Goal: Transaction & Acquisition: Purchase product/service

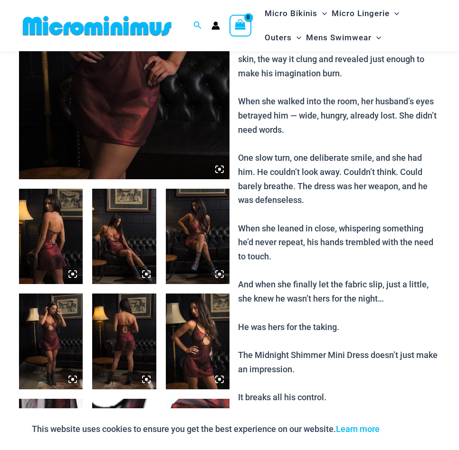
scroll to position [231, 0]
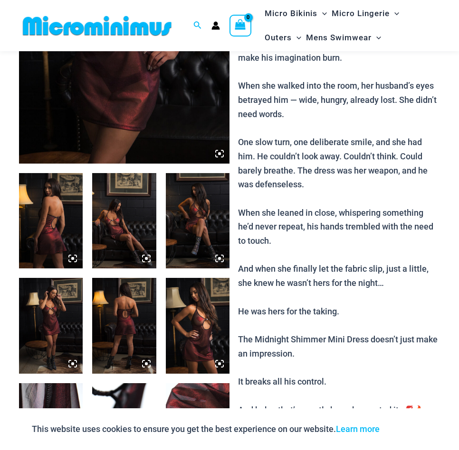
click at [126, 206] on img at bounding box center [124, 220] width 64 height 95
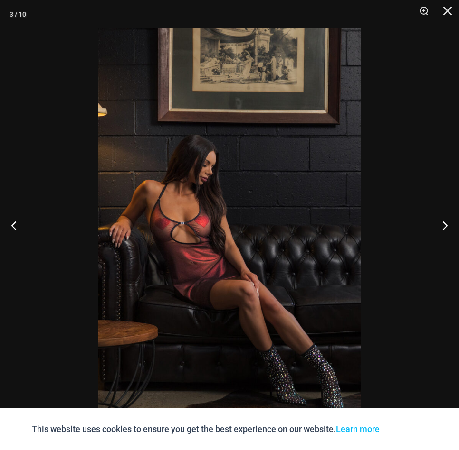
click at [204, 245] on img at bounding box center [229, 225] width 262 height 394
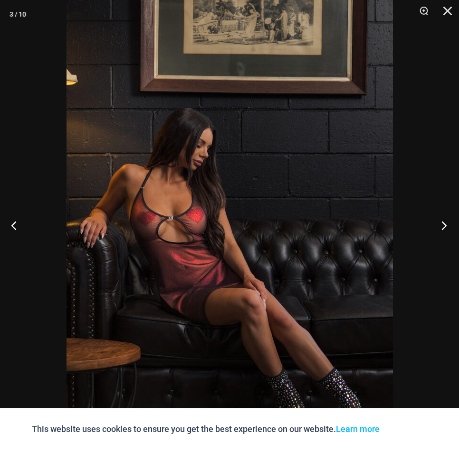
click at [440, 225] on button "Next" at bounding box center [441, 225] width 36 height 47
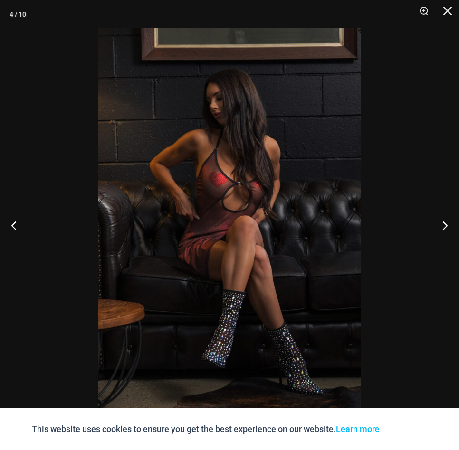
click at [204, 198] on img at bounding box center [229, 225] width 262 height 394
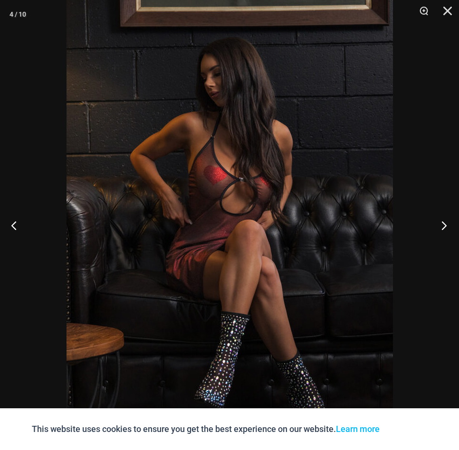
click at [442, 221] on button "Next" at bounding box center [441, 225] width 36 height 47
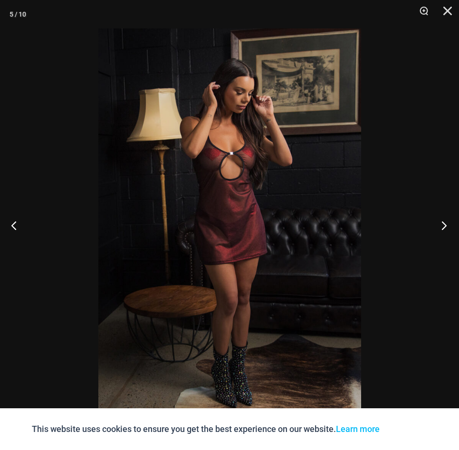
click at [441, 222] on button "Next" at bounding box center [441, 225] width 36 height 47
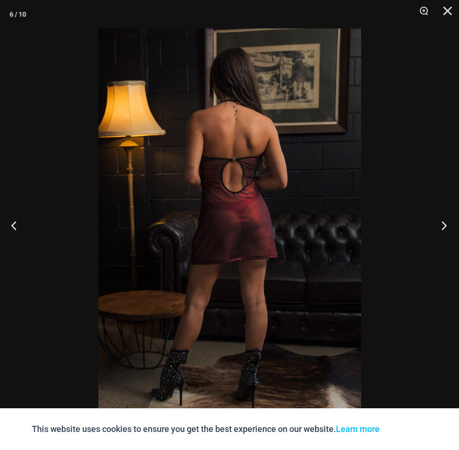
click at [441, 222] on button "Next" at bounding box center [441, 225] width 36 height 47
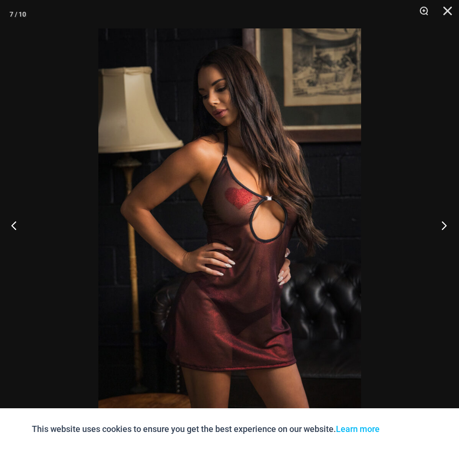
click at [441, 222] on button "Next" at bounding box center [441, 225] width 36 height 47
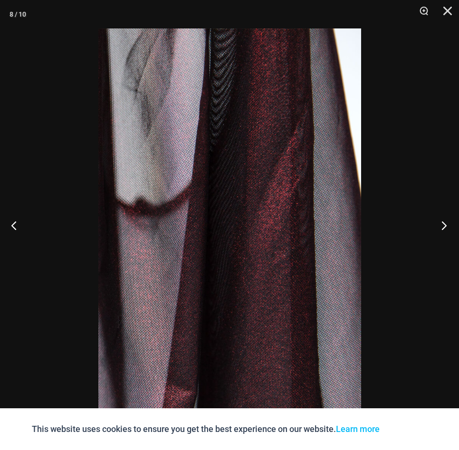
click at [441, 222] on button "Next" at bounding box center [441, 225] width 36 height 47
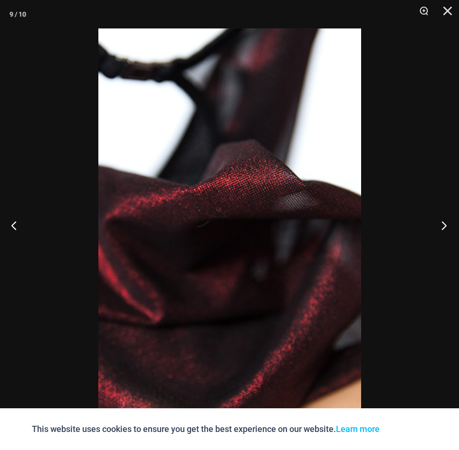
click at [441, 222] on button "Next" at bounding box center [441, 225] width 36 height 47
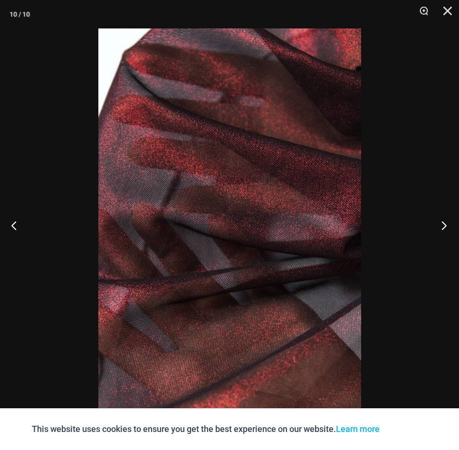
click at [441, 222] on button "Next" at bounding box center [441, 225] width 36 height 47
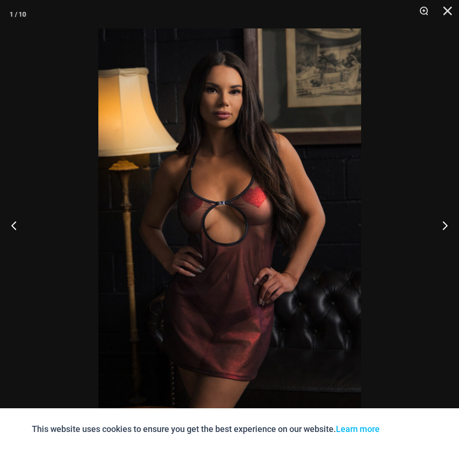
click at [243, 228] on img at bounding box center [229, 225] width 262 height 394
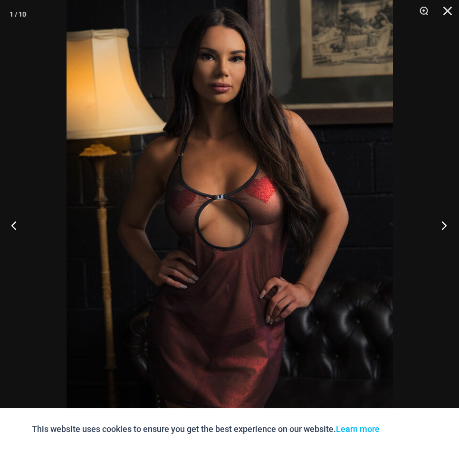
click at [445, 221] on button "Next" at bounding box center [441, 225] width 36 height 47
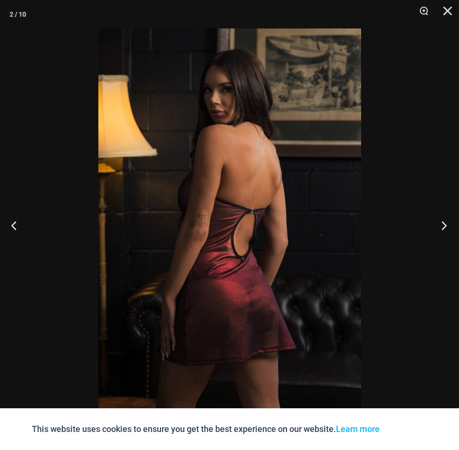
click at [445, 221] on button "Next" at bounding box center [441, 225] width 36 height 47
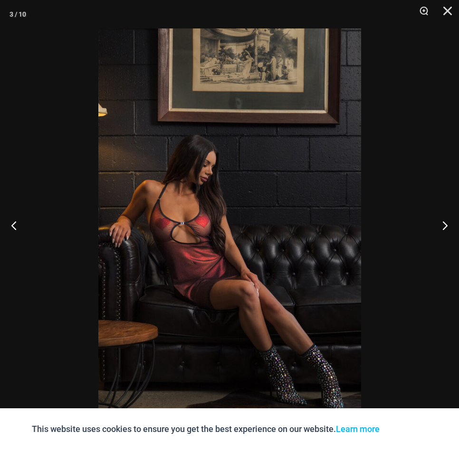
click at [205, 252] on img at bounding box center [229, 225] width 262 height 394
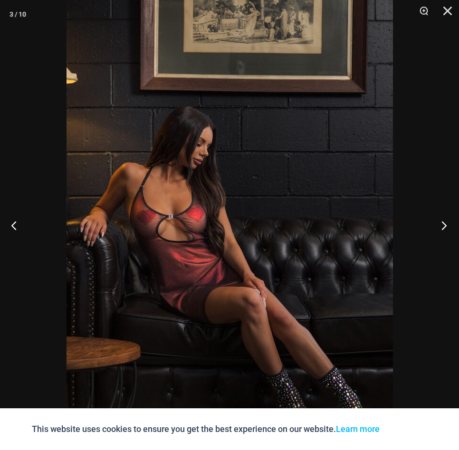
click at [444, 223] on button "Next" at bounding box center [441, 225] width 36 height 47
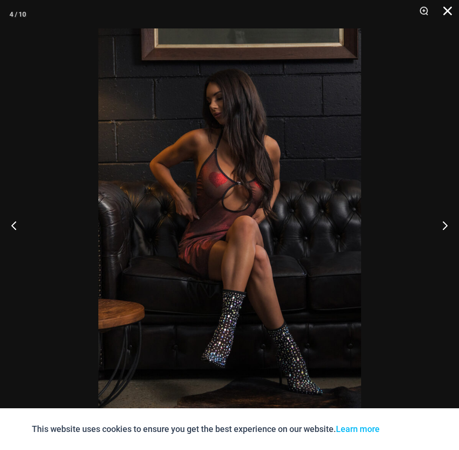
click at [451, 8] on button "Close" at bounding box center [444, 14] width 24 height 28
